Goal: Task Accomplishment & Management: Use online tool/utility

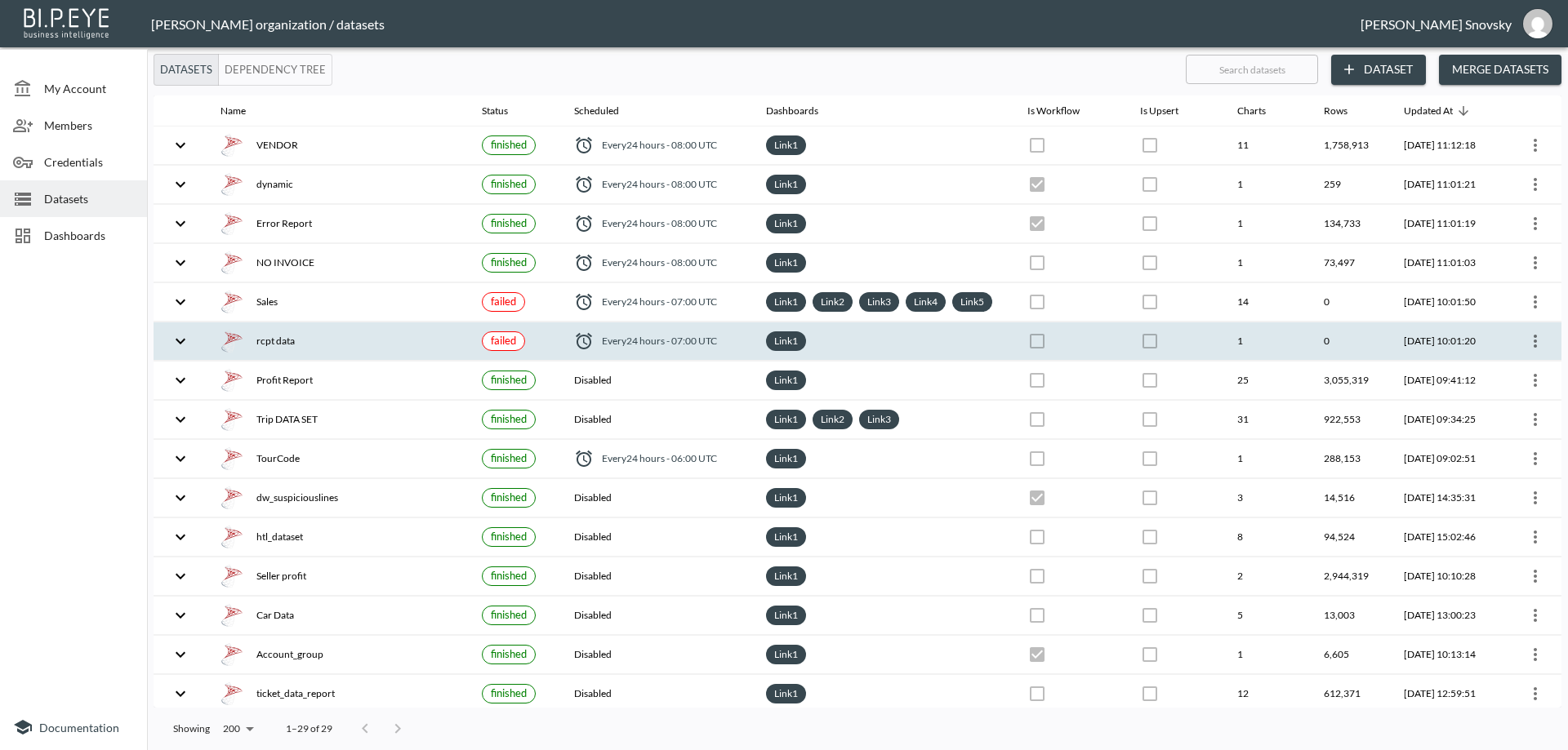
click at [990, 357] on th "Link 1" at bounding box center [883, 341] width 261 height 39
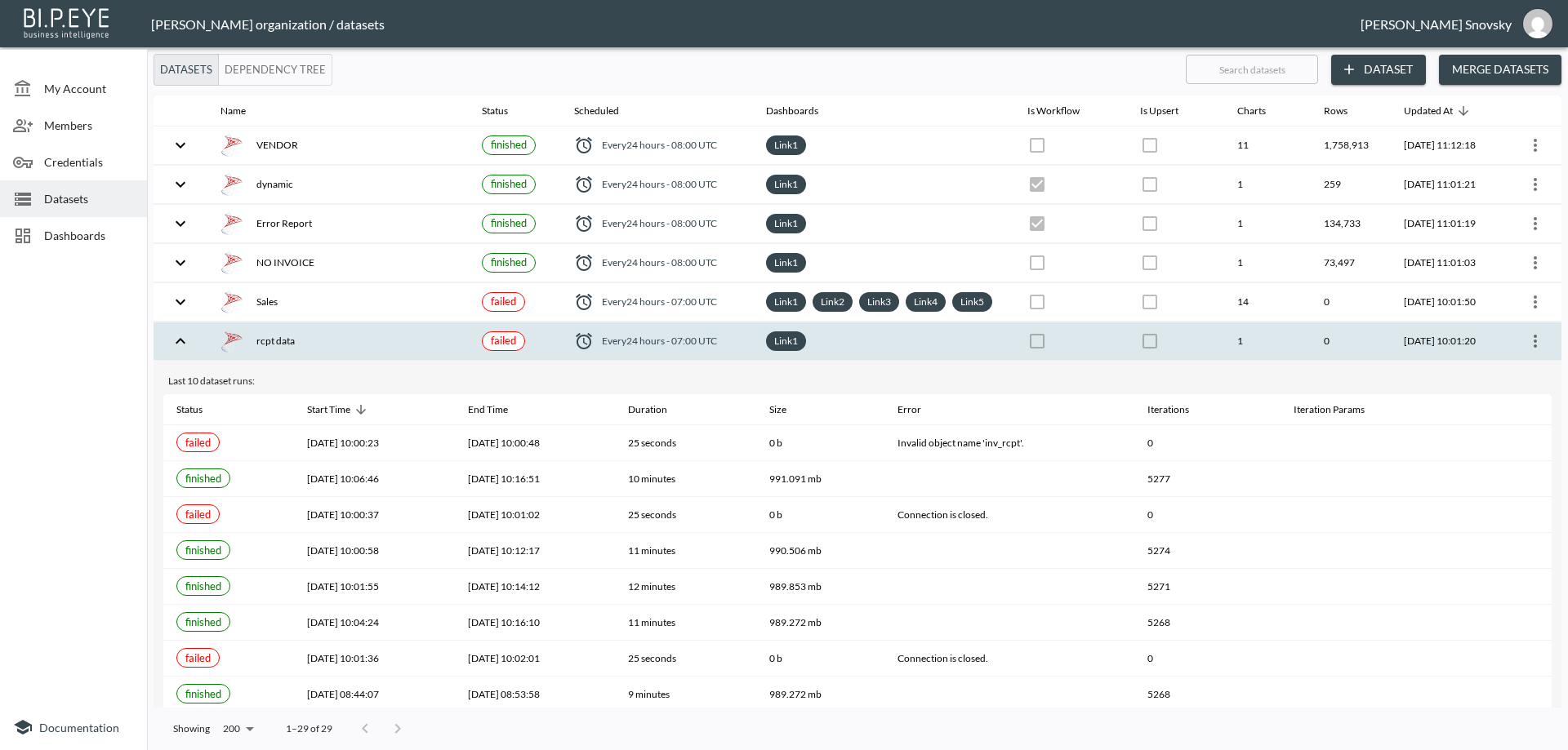
click at [1533, 351] on icon "more" at bounding box center [1534, 341] width 19 height 19
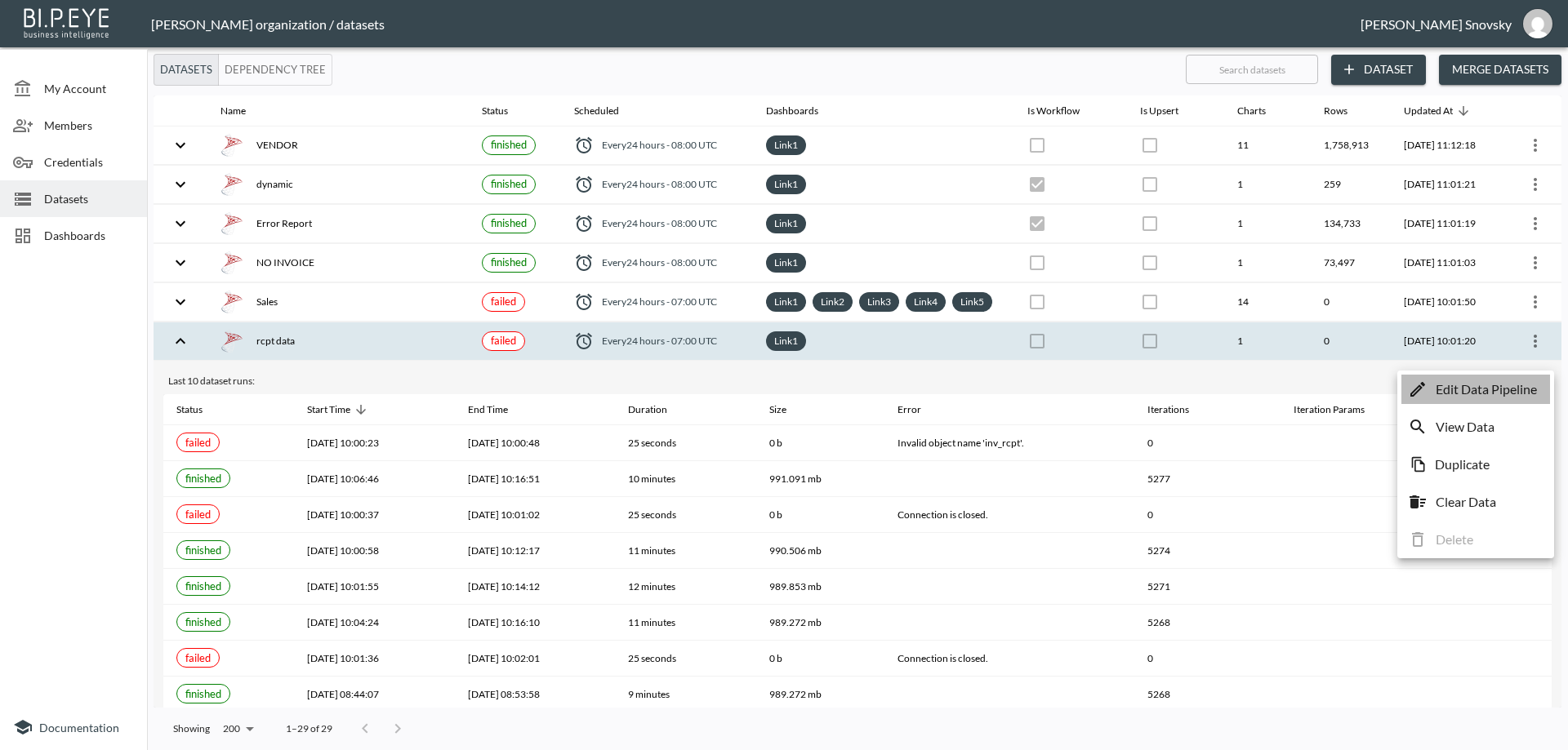
click at [1513, 396] on p "Edit Data Pipeline" at bounding box center [1486, 388] width 102 height 19
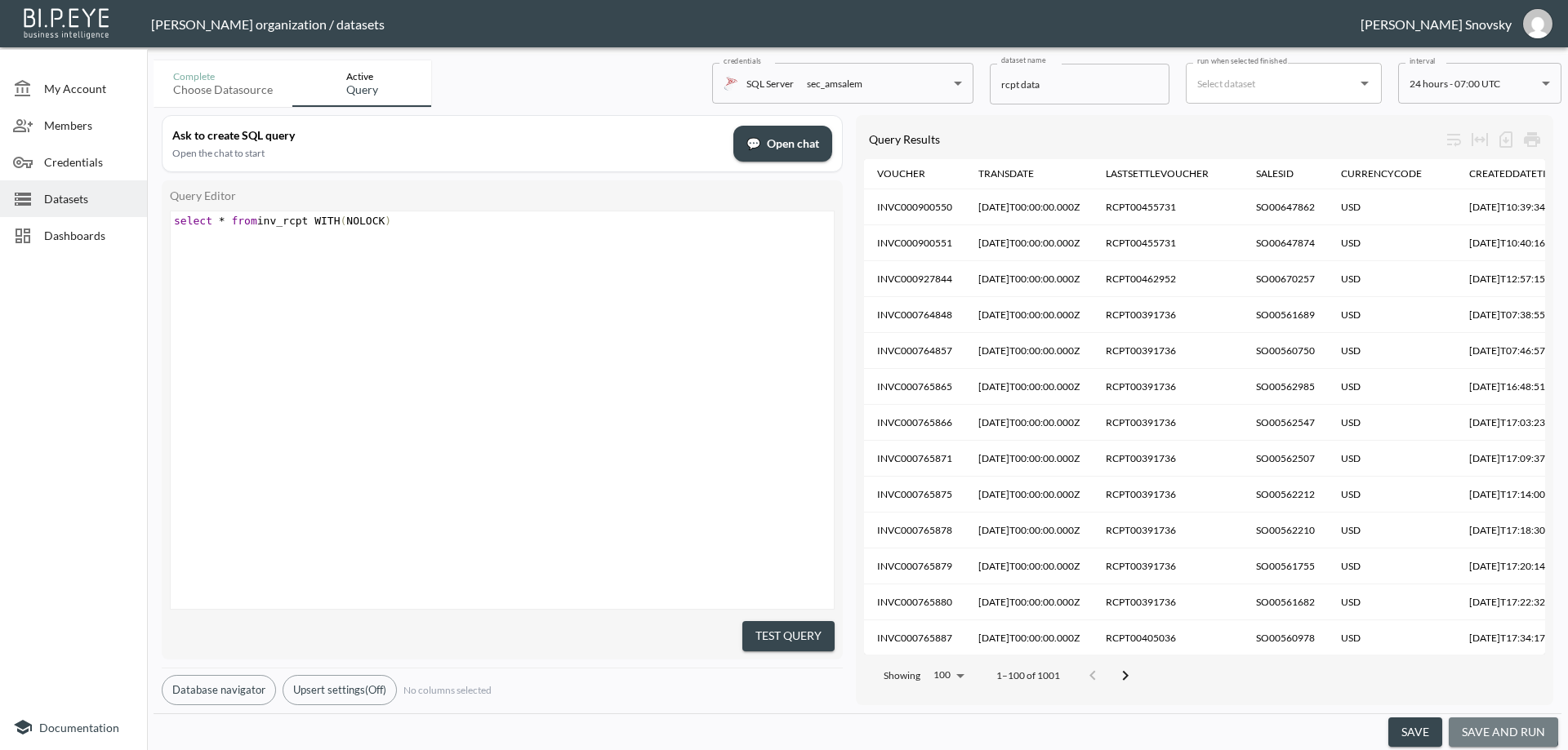
click at [1492, 729] on button "save and run" at bounding box center [1503, 732] width 109 height 30
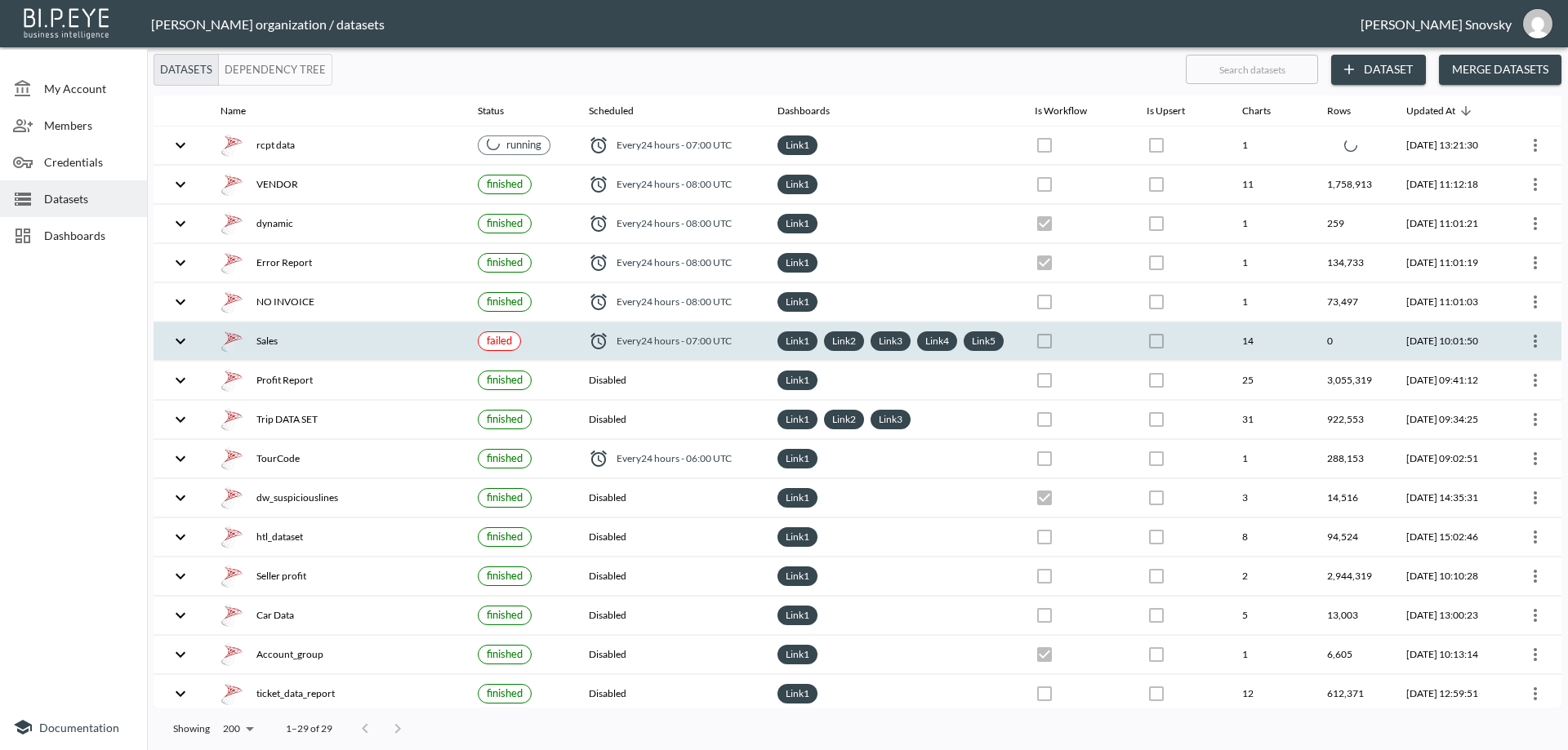
click at [1326, 348] on th "0" at bounding box center [1353, 341] width 79 height 39
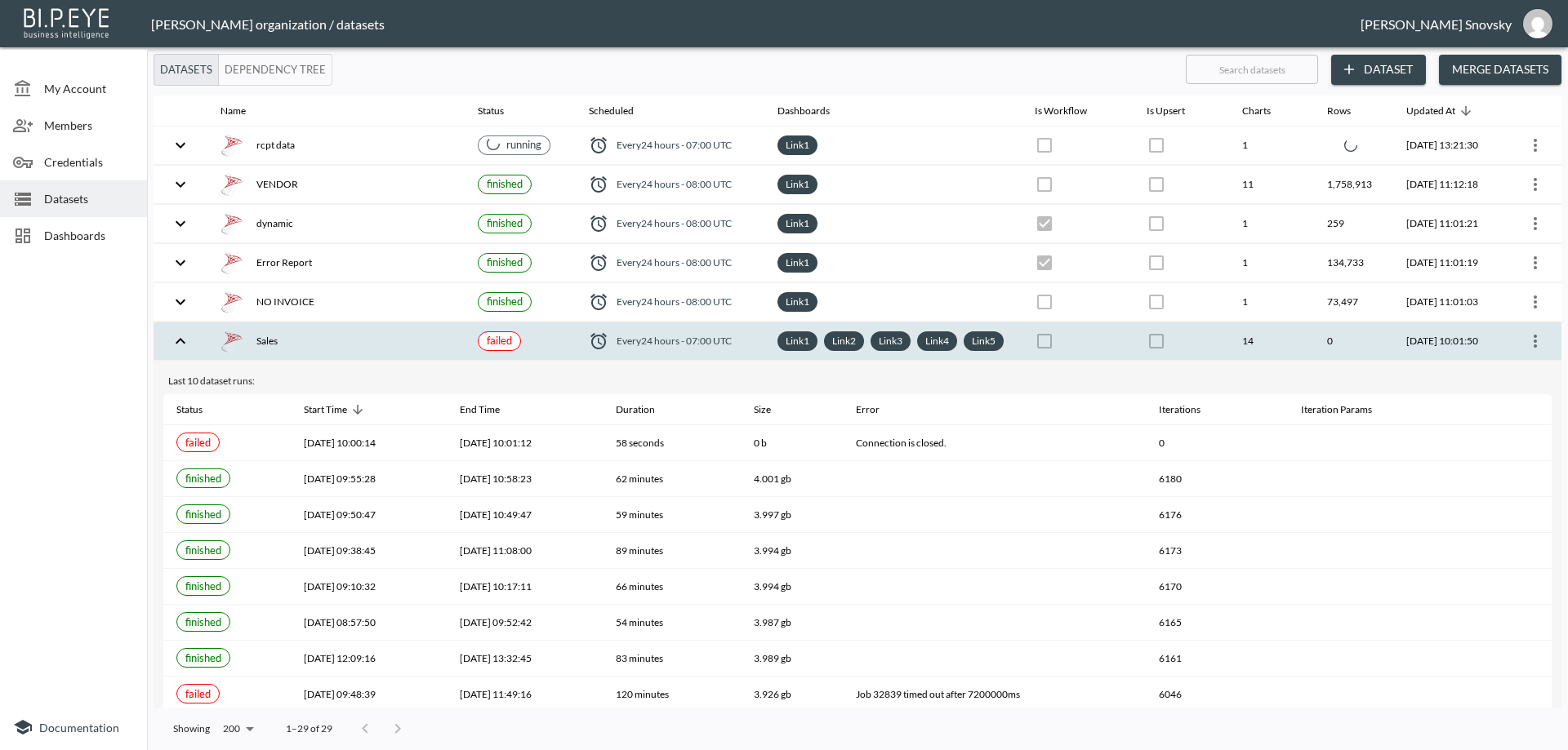
click at [1525, 350] on icon "more" at bounding box center [1534, 341] width 19 height 19
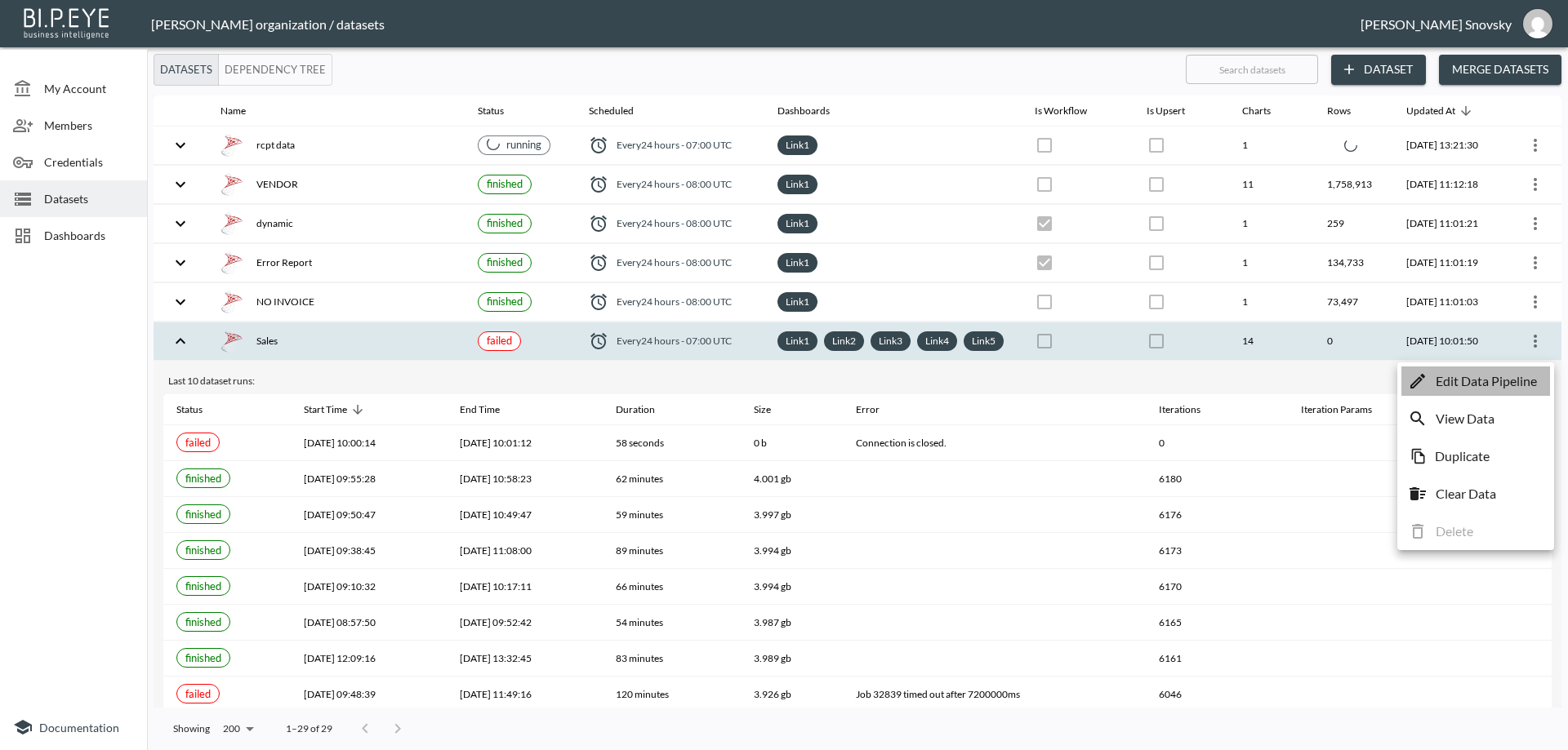
click at [1517, 376] on p "Edit Data Pipeline" at bounding box center [1486, 381] width 102 height 19
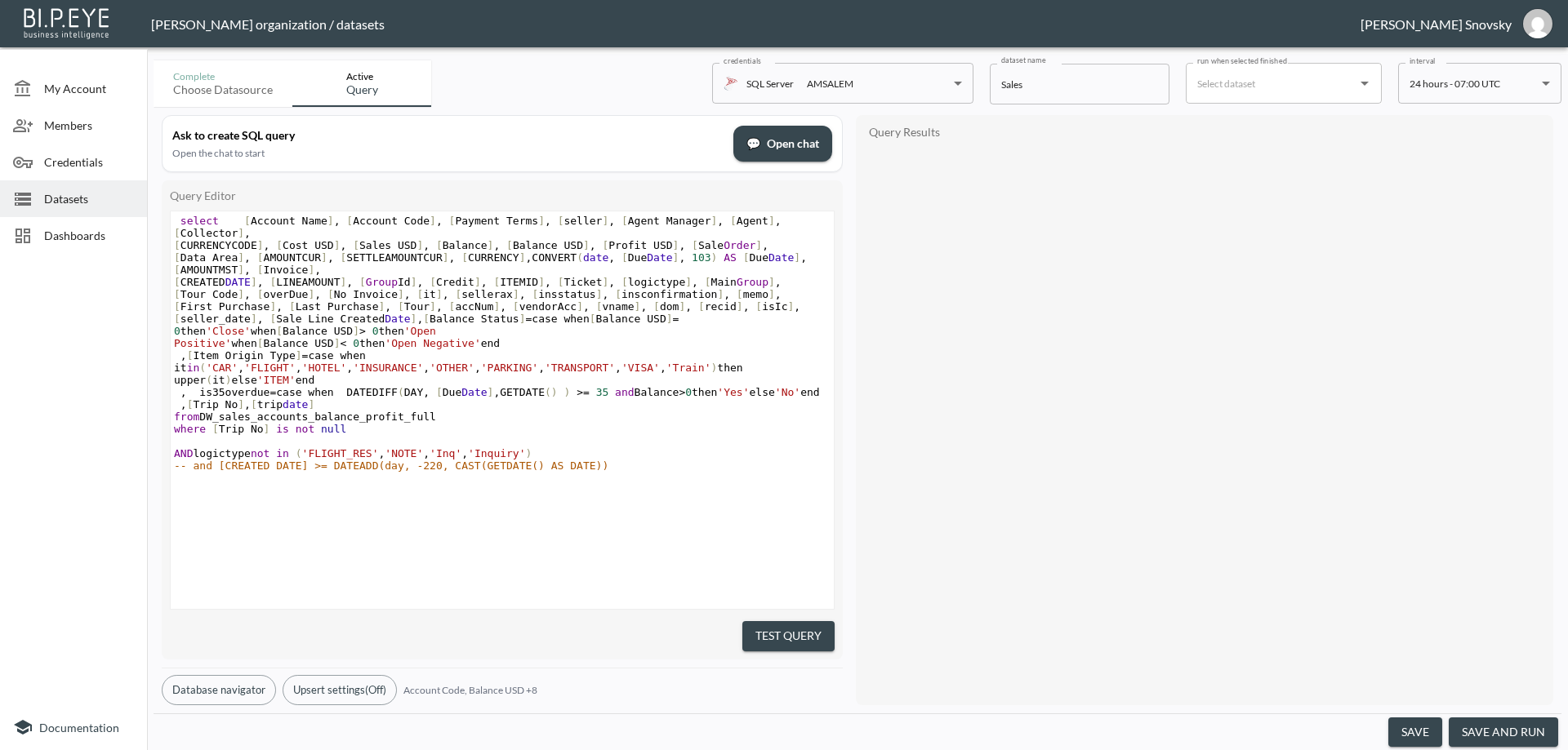
click at [1505, 728] on button "save and run" at bounding box center [1503, 732] width 109 height 30
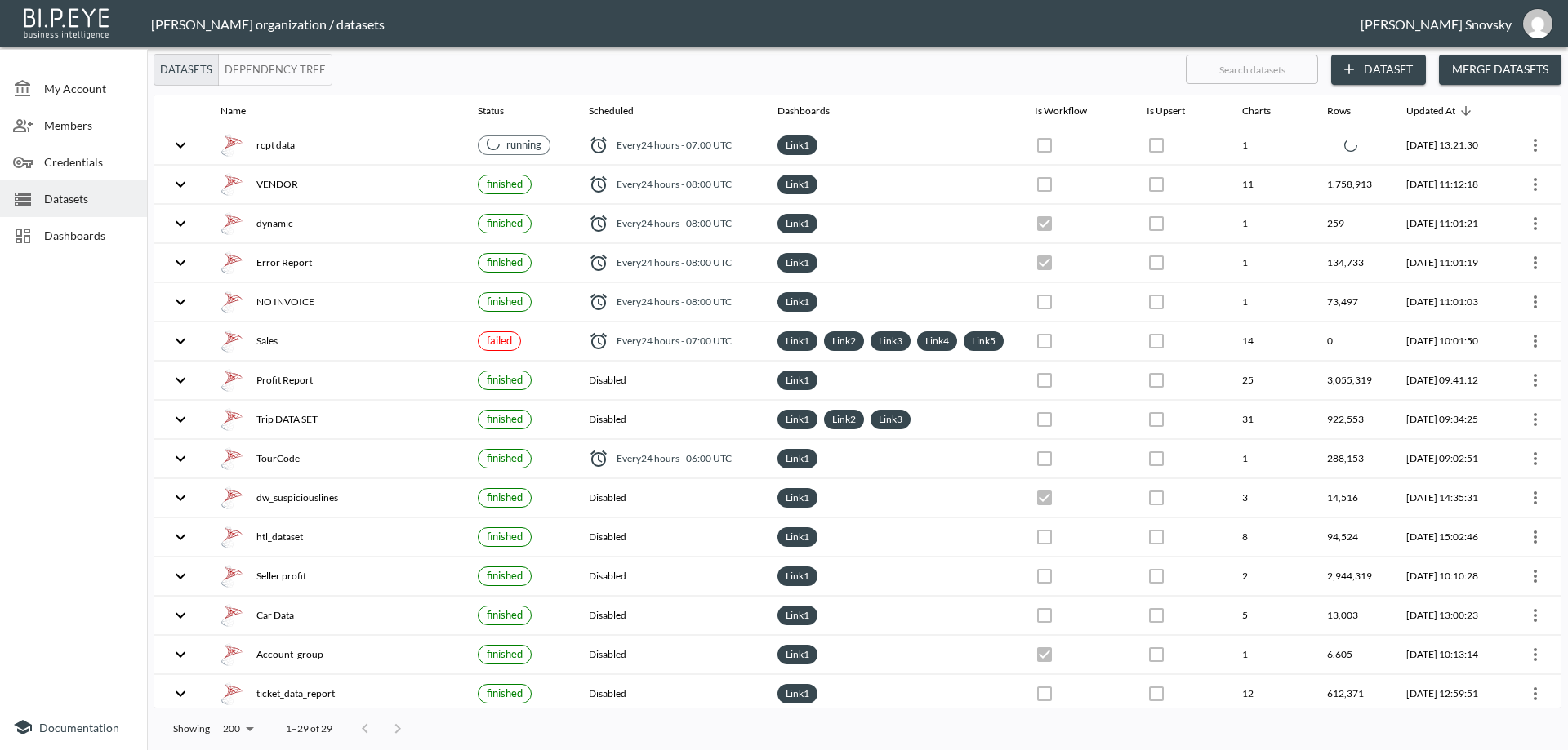
checkbox input "false"
checkbox input "true"
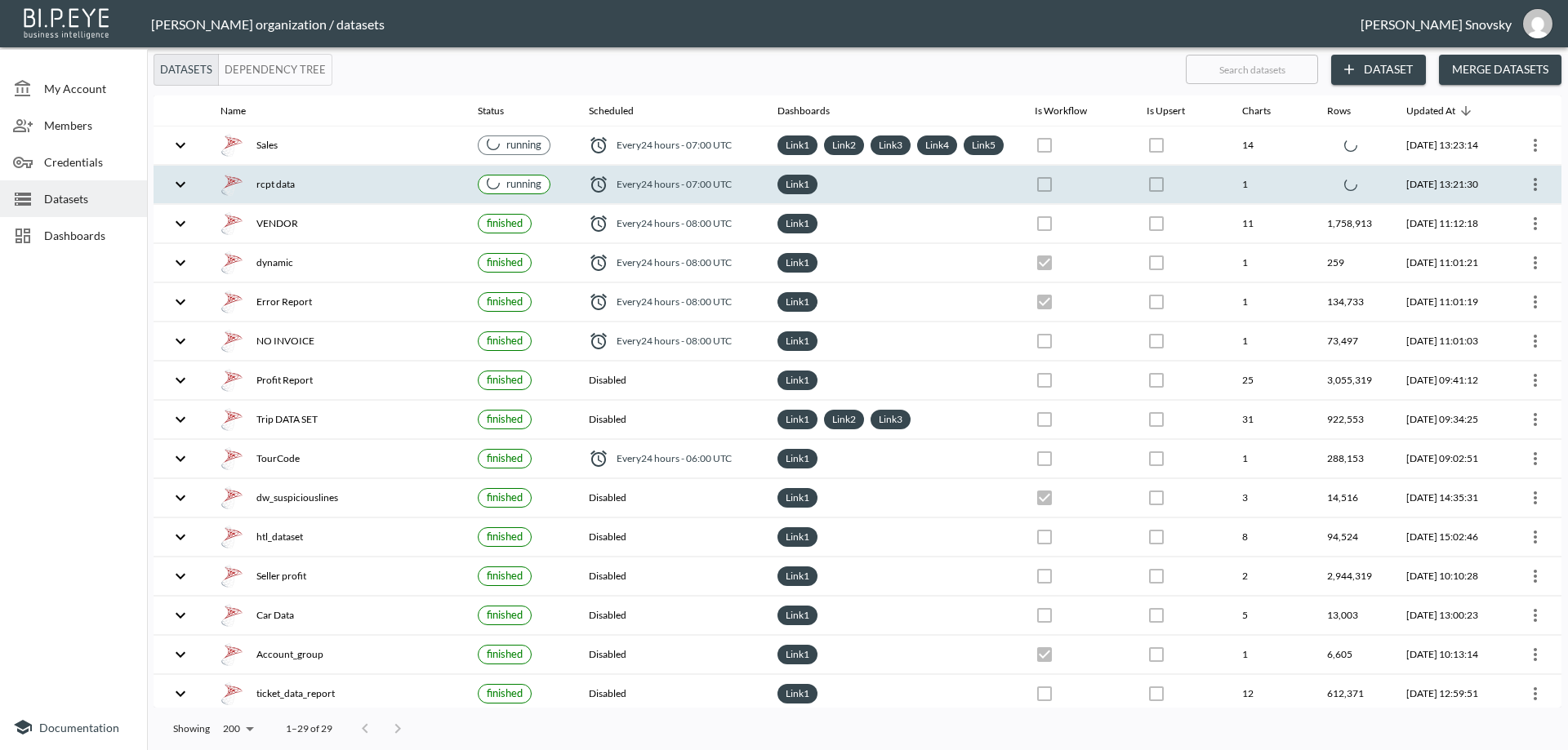
click at [420, 194] on div "rcpt data" at bounding box center [336, 184] width 231 height 23
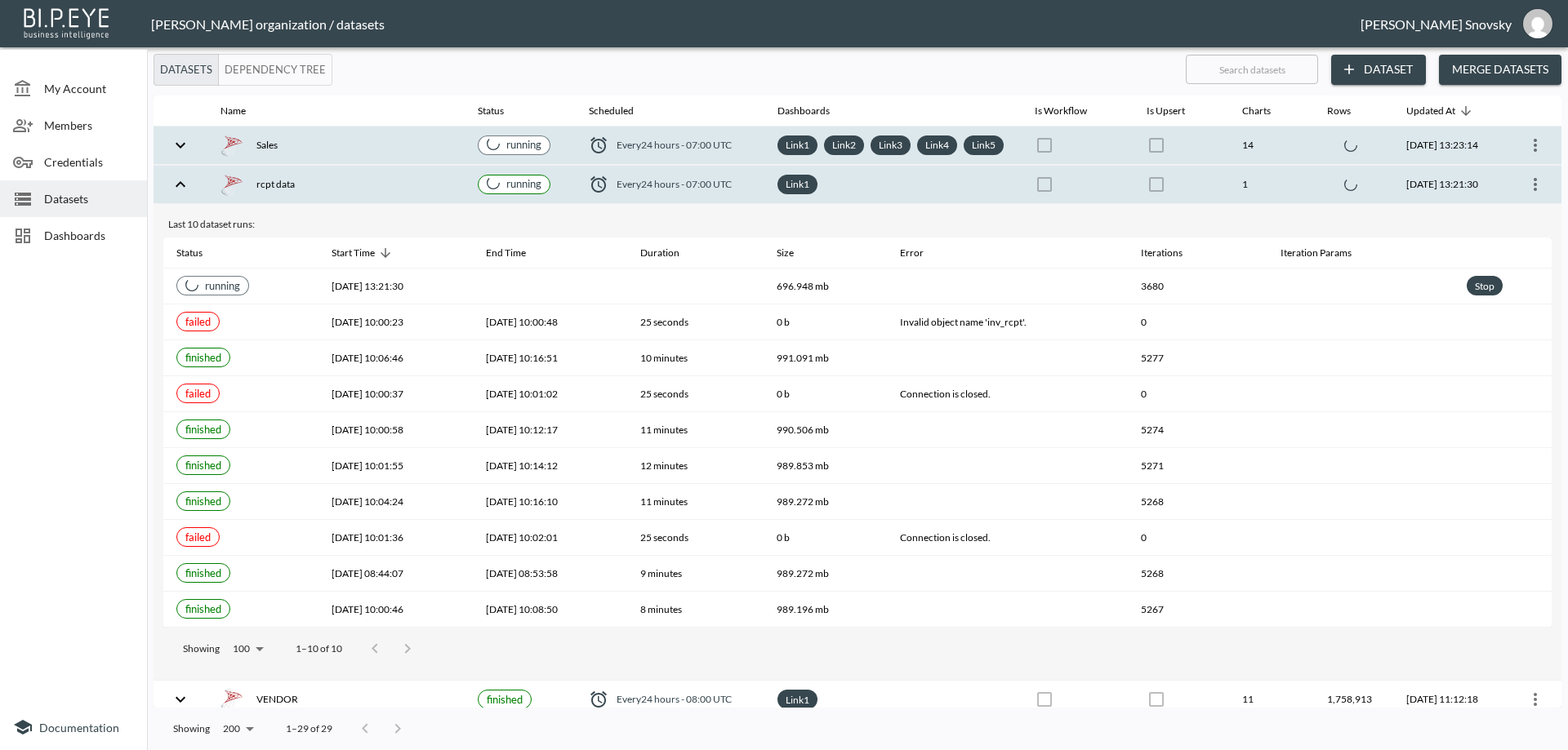
click at [408, 157] on div "Sales" at bounding box center [336, 145] width 231 height 23
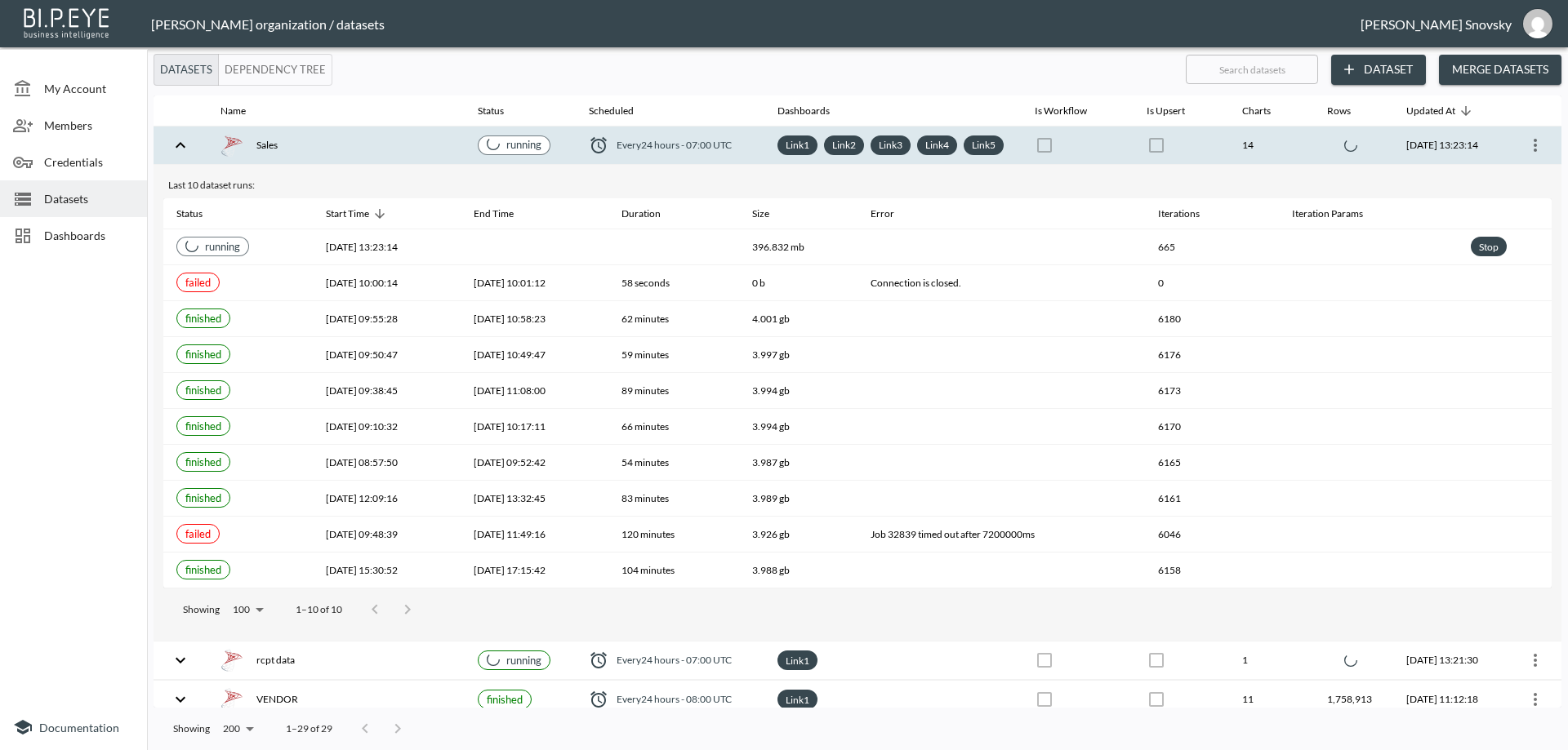
click at [410, 157] on div "Sales" at bounding box center [336, 145] width 231 height 23
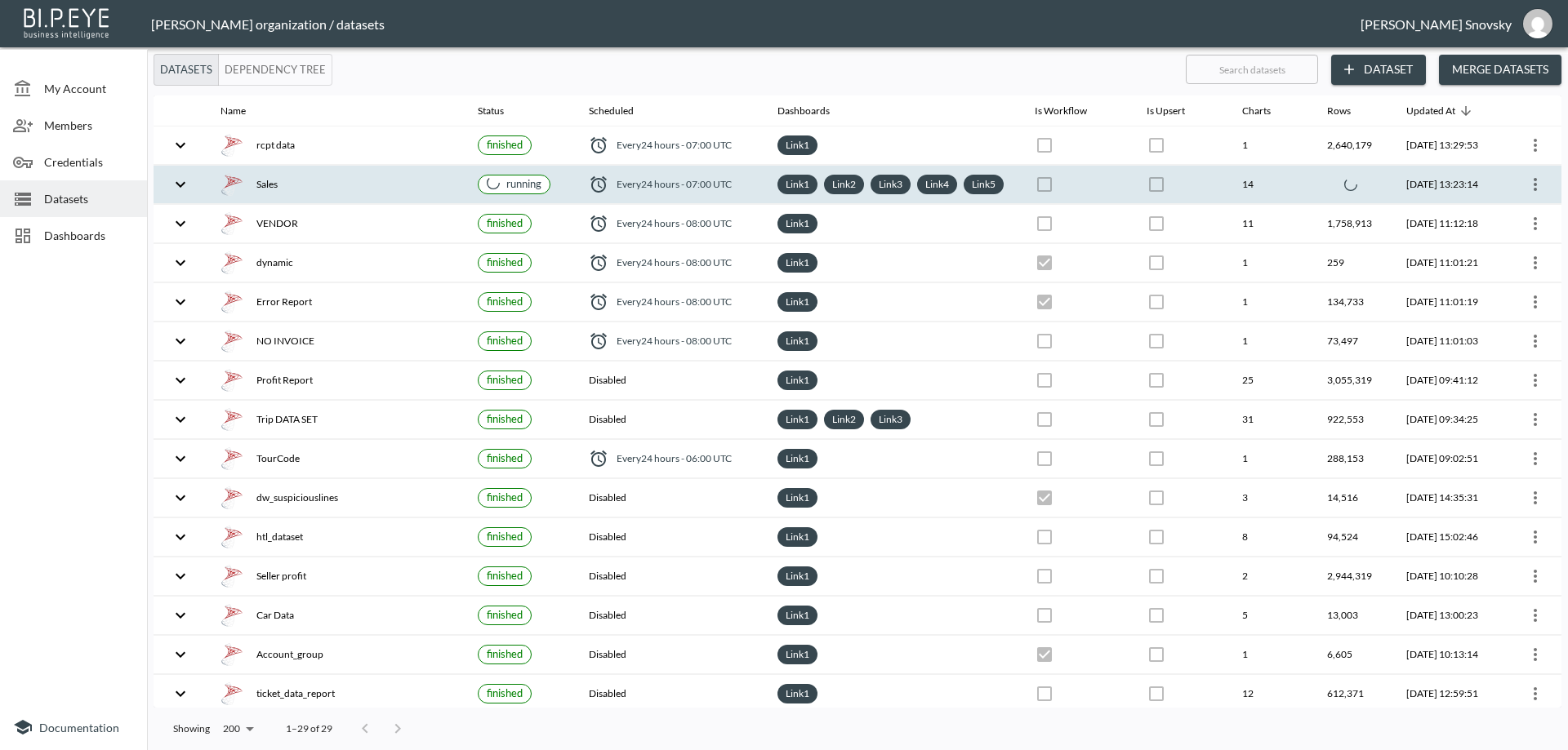
click at [421, 195] on div "Sales" at bounding box center [336, 184] width 231 height 23
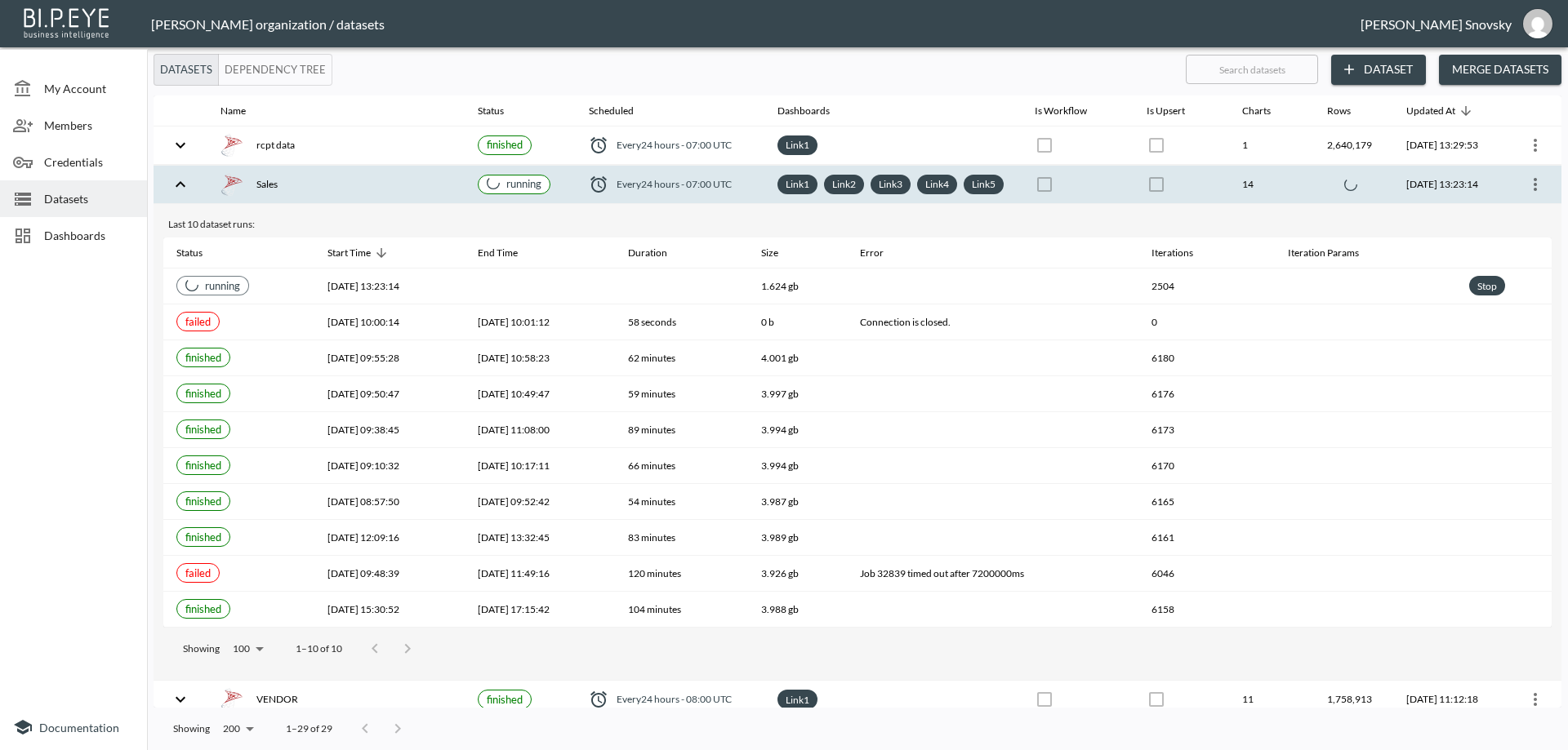
drag, startPoint x: 301, startPoint y: 180, endPoint x: 301, endPoint y: 189, distance: 9.0
click at [301, 180] on th "Sales" at bounding box center [336, 185] width 257 height 39
